Goal: Task Accomplishment & Management: Use online tool/utility

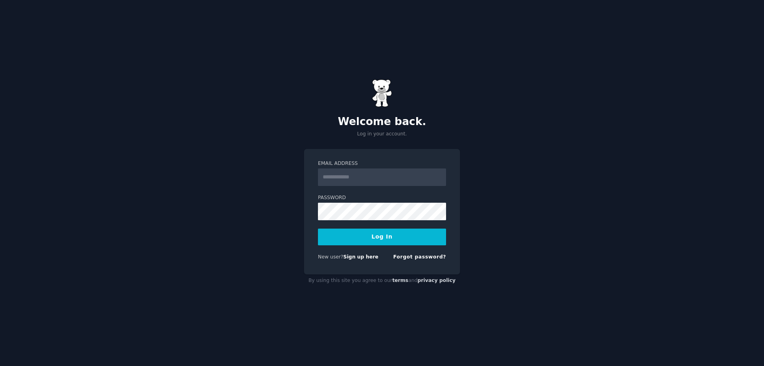
type input "**********"
click at [386, 242] on button "Log In" at bounding box center [382, 237] width 128 height 17
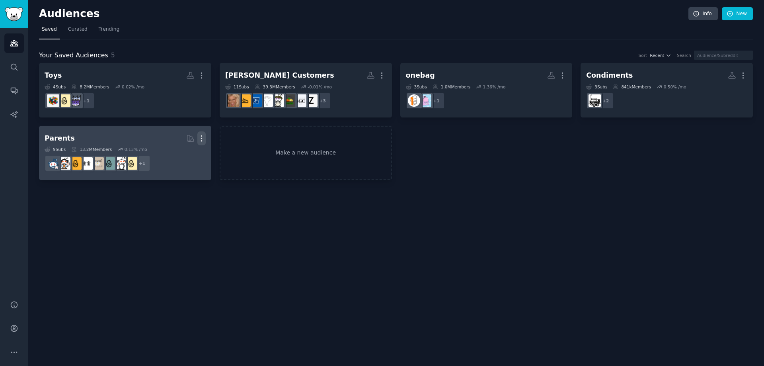
click at [203, 139] on icon "button" at bounding box center [201, 138] width 8 height 8
click at [186, 152] on p "Delete" at bounding box center [180, 155] width 18 height 8
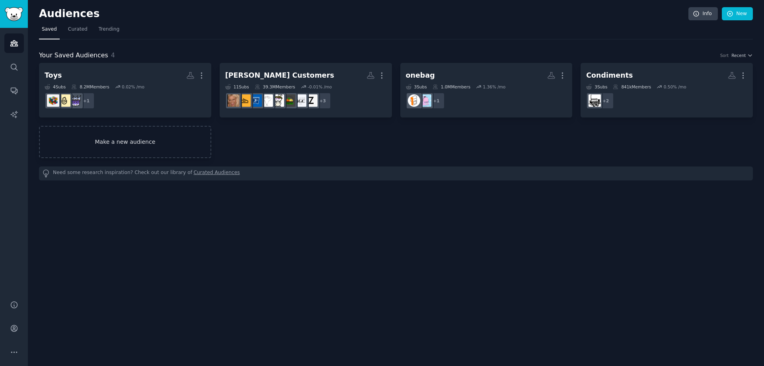
click at [142, 142] on link "Make a new audience" at bounding box center [125, 142] width 172 height 32
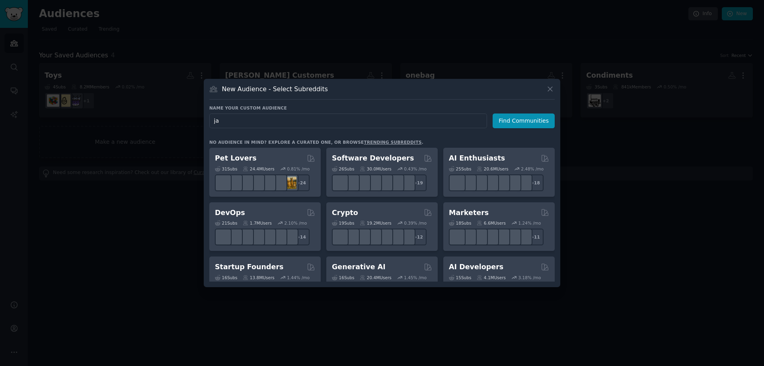
type input "j"
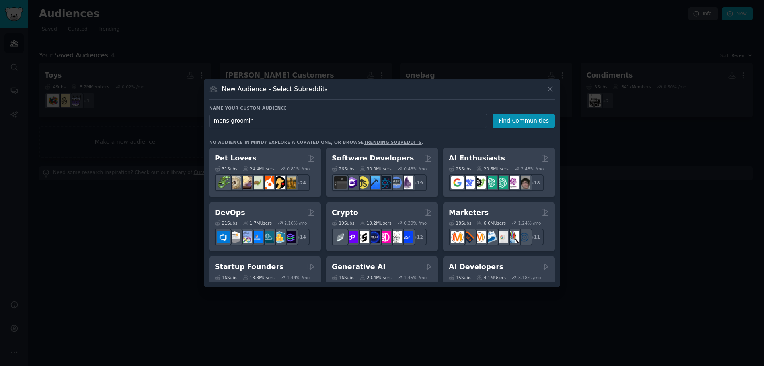
type input "mens grooming"
click at [516, 123] on button "Find Communities" at bounding box center [524, 120] width 62 height 15
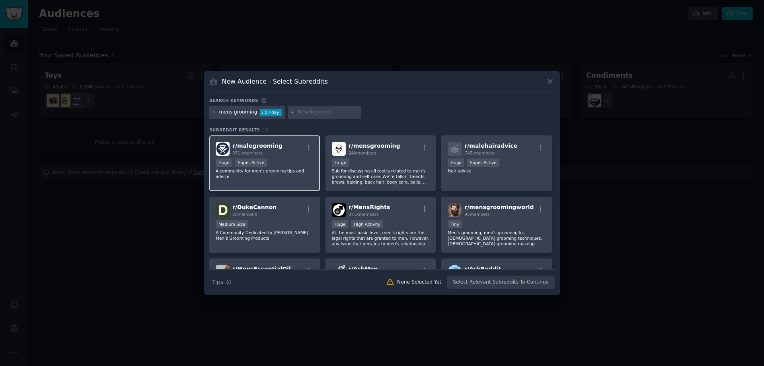
click at [294, 150] on div "r/ malegrooming 971k members" at bounding box center [265, 149] width 98 height 14
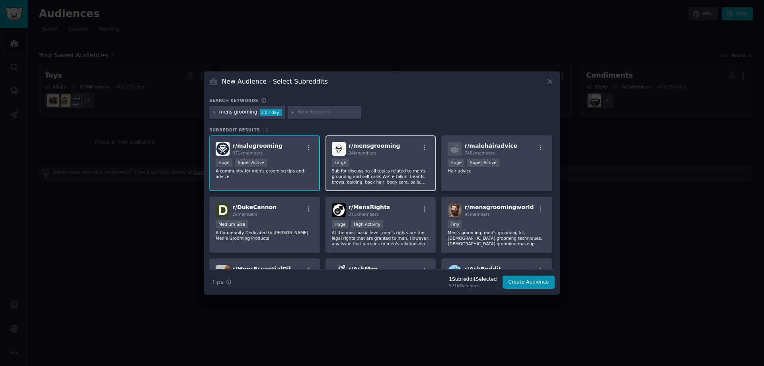
click at [406, 146] on div "r/ mensgrooming 24k members" at bounding box center [381, 149] width 98 height 14
click at [540, 281] on button "Create Audience" at bounding box center [529, 283] width 53 height 14
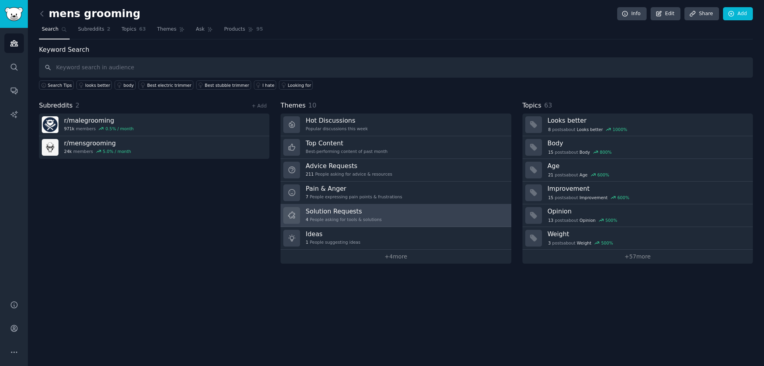
click at [416, 219] on link "Solution Requests 4 People asking for tools & solutions" at bounding box center [396, 215] width 231 height 23
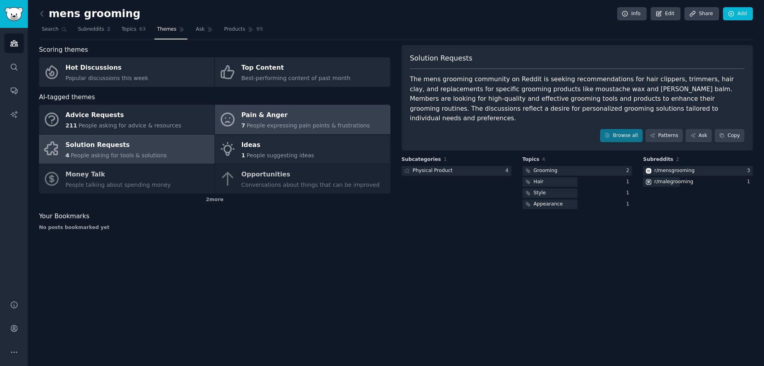
click at [318, 123] on span "People expressing pain points & frustrations" at bounding box center [308, 125] width 123 height 6
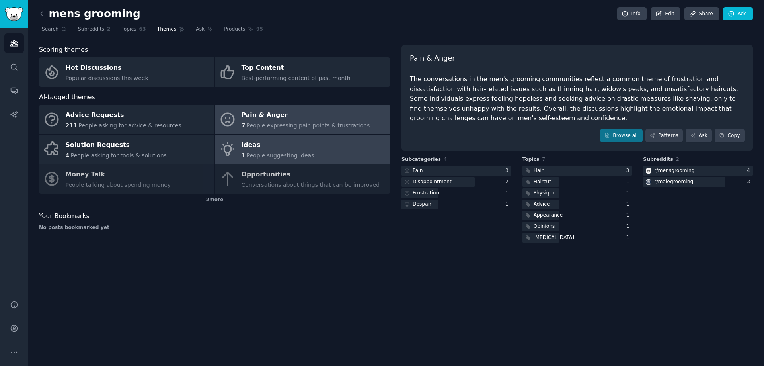
click at [281, 152] on span "People suggesting ideas" at bounding box center [281, 155] width 68 height 6
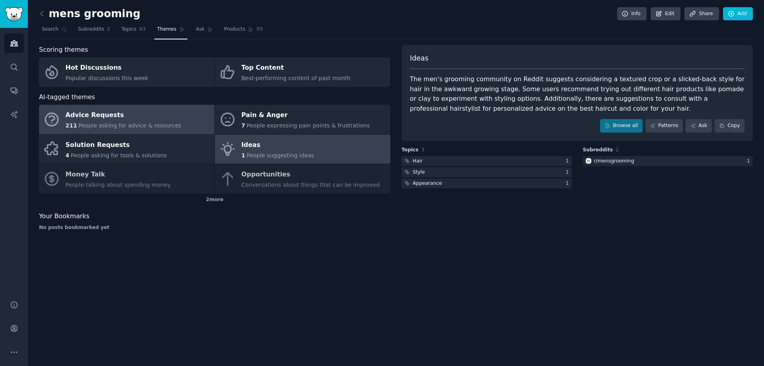
click at [148, 114] on div "Advice Requests" at bounding box center [124, 115] width 116 height 13
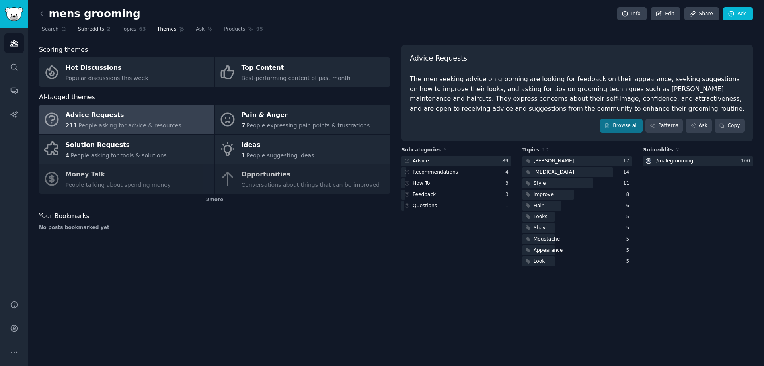
click at [97, 27] on span "Subreddits" at bounding box center [91, 29] width 26 height 7
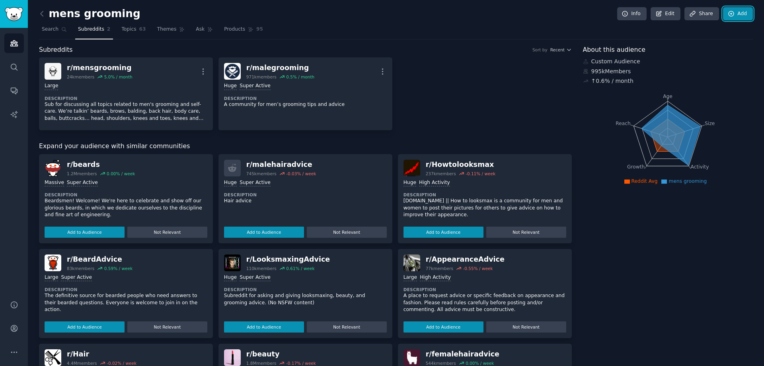
click at [747, 10] on link "Add" at bounding box center [738, 14] width 30 height 14
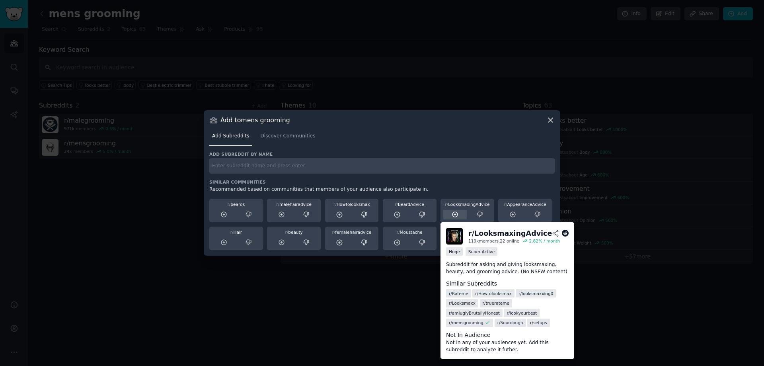
click at [453, 213] on icon at bounding box center [455, 214] width 5 height 5
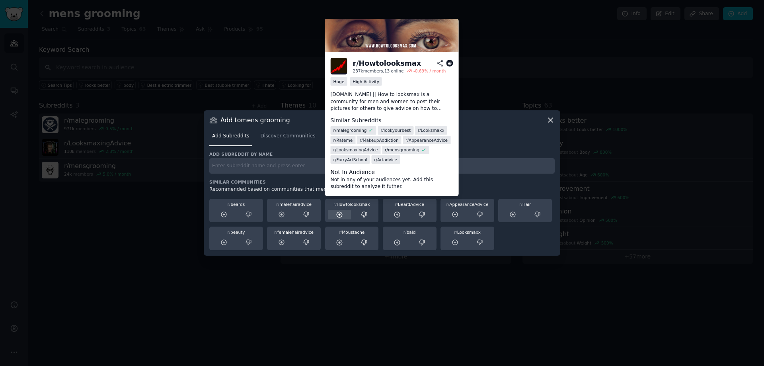
click at [341, 210] on div at bounding box center [339, 215] width 23 height 10
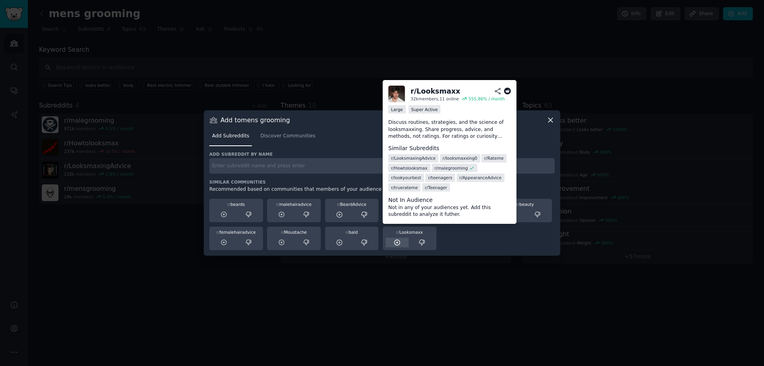
click at [395, 241] on icon at bounding box center [397, 242] width 5 height 5
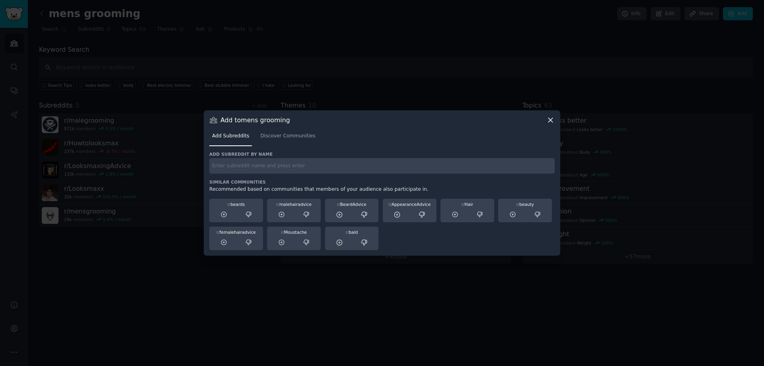
click at [548, 119] on icon at bounding box center [551, 120] width 8 height 8
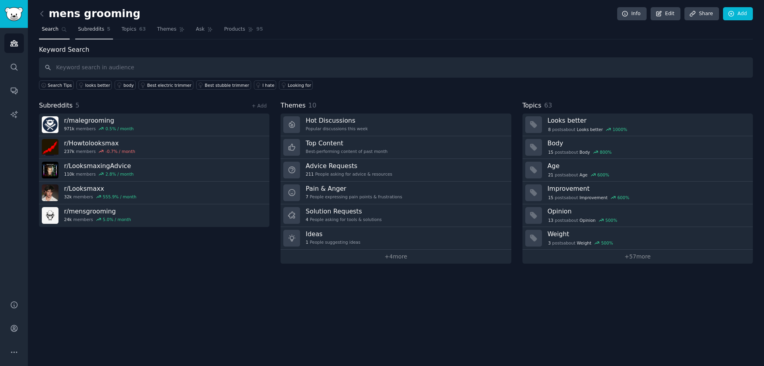
click at [100, 28] on link "Subreddits 5" at bounding box center [94, 31] width 38 height 16
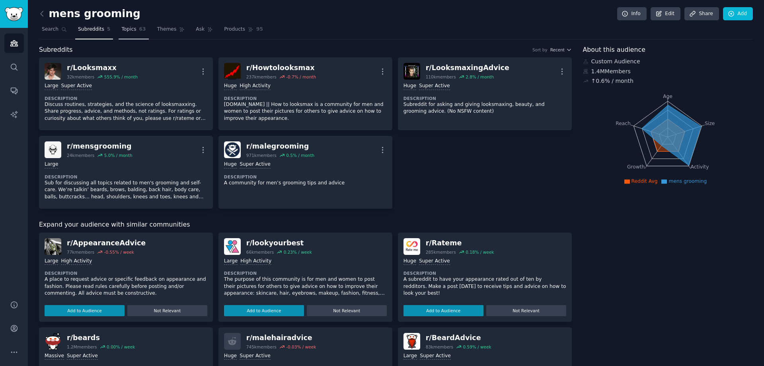
click at [127, 28] on span "Topics" at bounding box center [128, 29] width 15 height 7
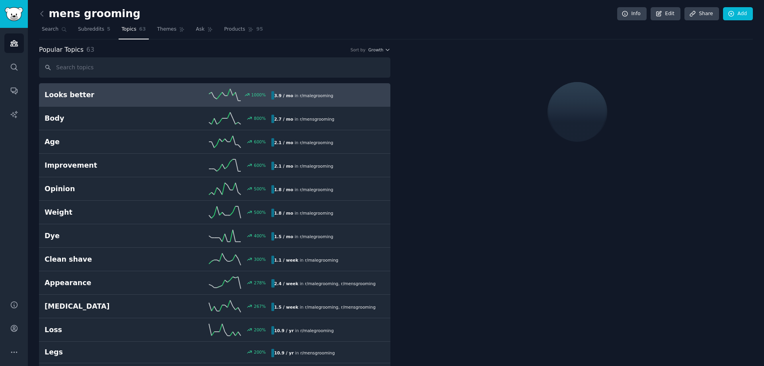
click at [145, 27] on nav "Search Subreddits 5 Topics 63 Themes Ask Products 95" at bounding box center [396, 31] width 714 height 16
click at [158, 28] on span "Themes" at bounding box center [167, 29] width 20 height 7
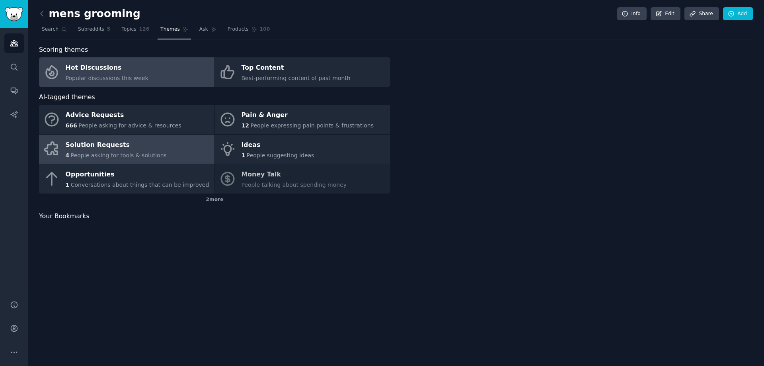
click at [133, 147] on div "Solution Requests" at bounding box center [116, 145] width 101 height 13
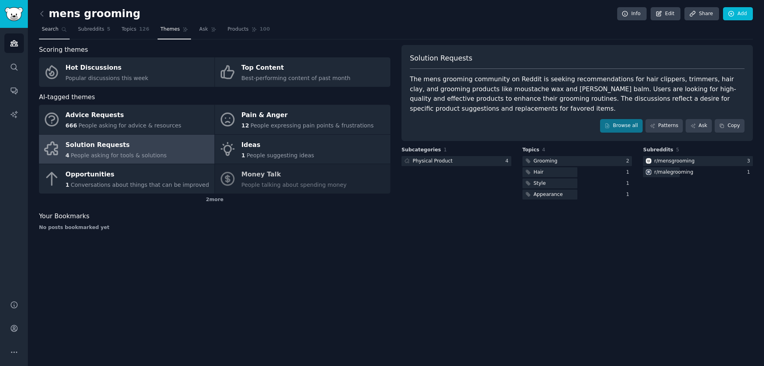
click at [43, 31] on span "Search" at bounding box center [50, 29] width 17 height 7
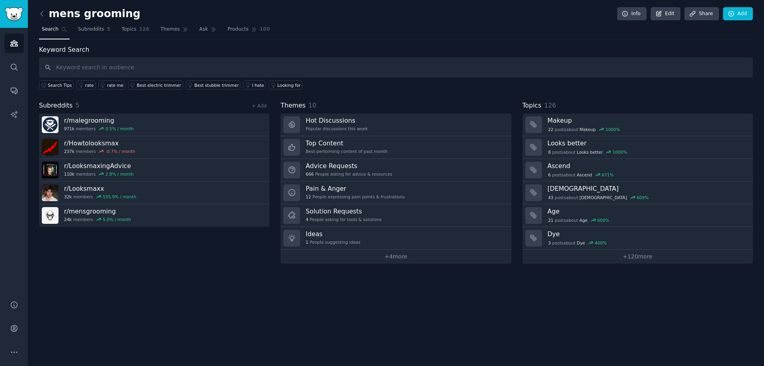
click at [47, 22] on div "mens grooming Info Edit Share Add" at bounding box center [396, 15] width 714 height 16
click at [48, 13] on link at bounding box center [44, 14] width 10 height 13
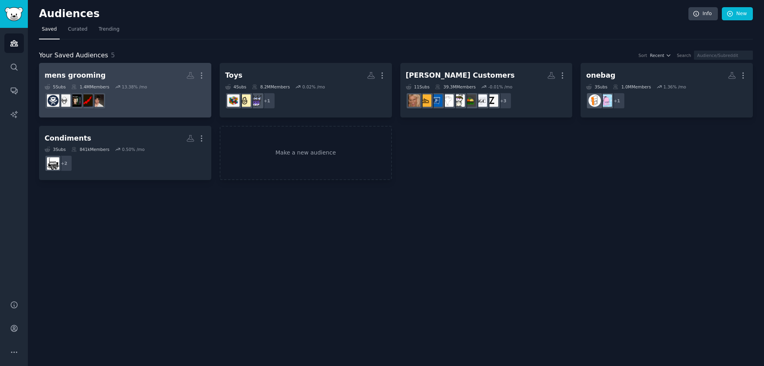
click at [141, 82] on div "mens grooming More 5 Sub s 1.4M Members 13.38 % /mo" at bounding box center [125, 89] width 161 height 43
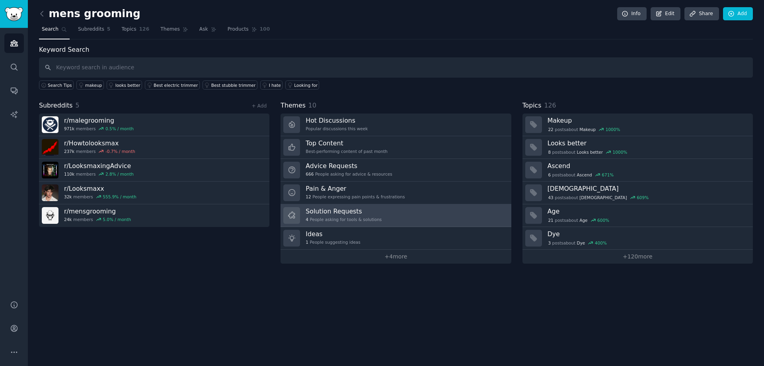
click at [381, 212] on link "Solution Requests 4 People asking for tools & solutions" at bounding box center [396, 215] width 231 height 23
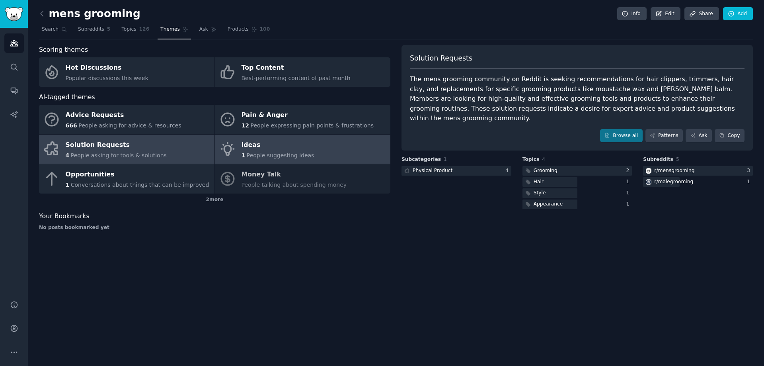
click at [340, 151] on link "Ideas 1 People suggesting ideas" at bounding box center [303, 149] width 176 height 29
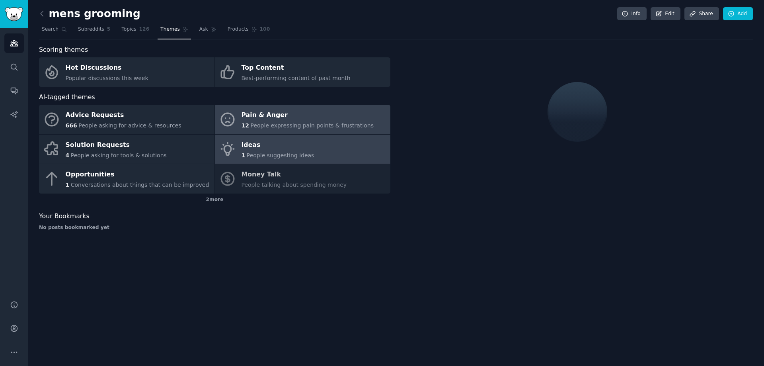
click at [339, 124] on span "People expressing pain points & frustrations" at bounding box center [311, 125] width 123 height 6
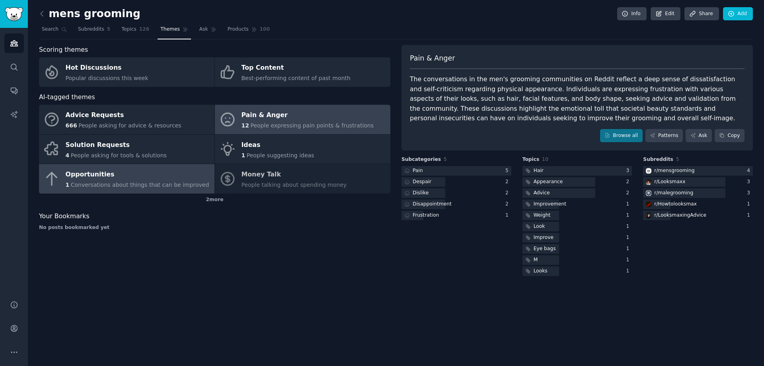
click at [171, 184] on span "Conversations about things that can be improved" at bounding box center [140, 185] width 139 height 6
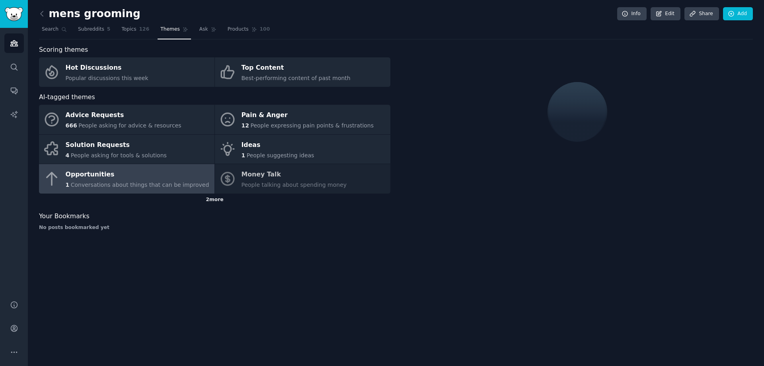
click at [211, 200] on div "2 more" at bounding box center [215, 199] width 352 height 13
